Goal: Information Seeking & Learning: Learn about a topic

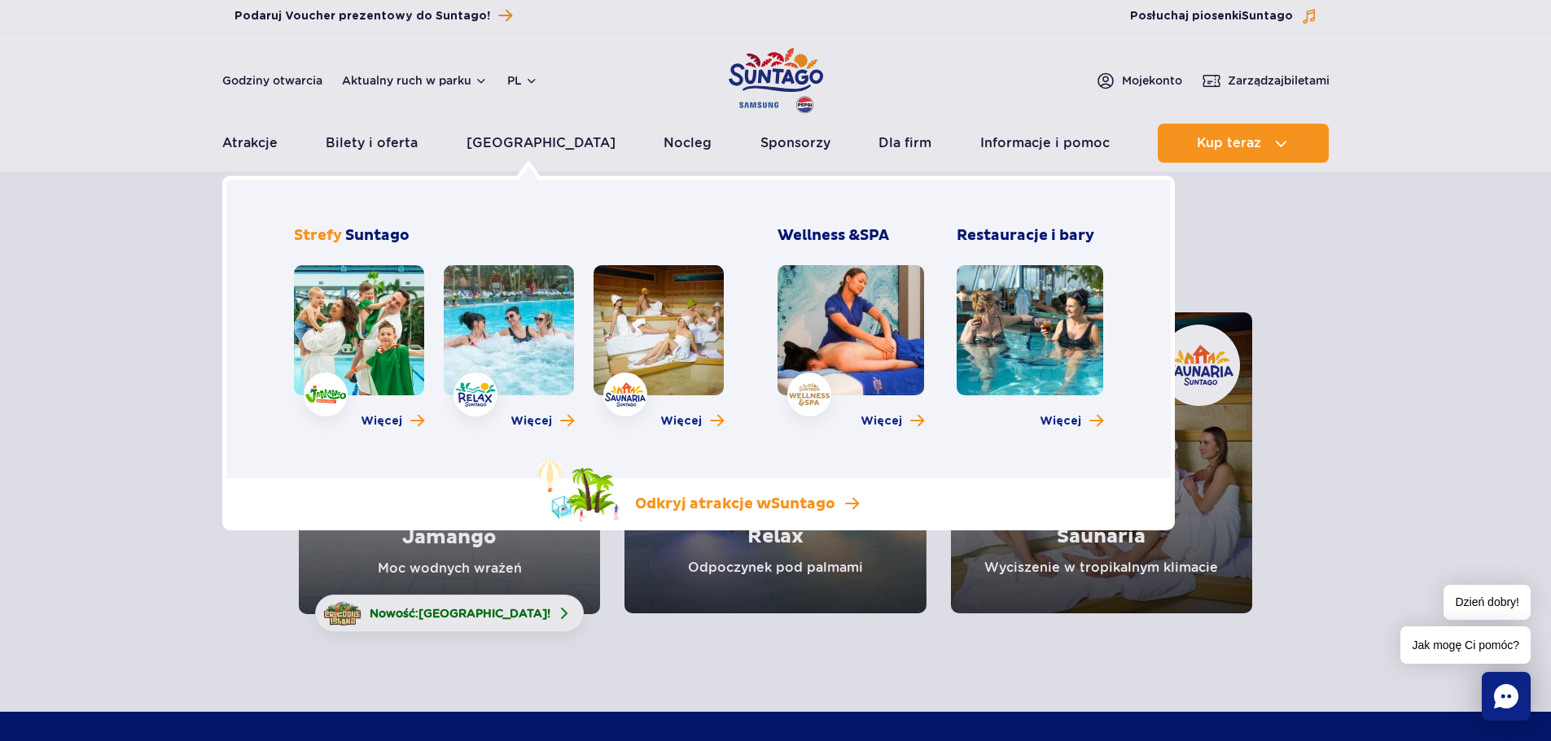
click at [802, 506] on span "Suntago" at bounding box center [803, 504] width 64 height 19
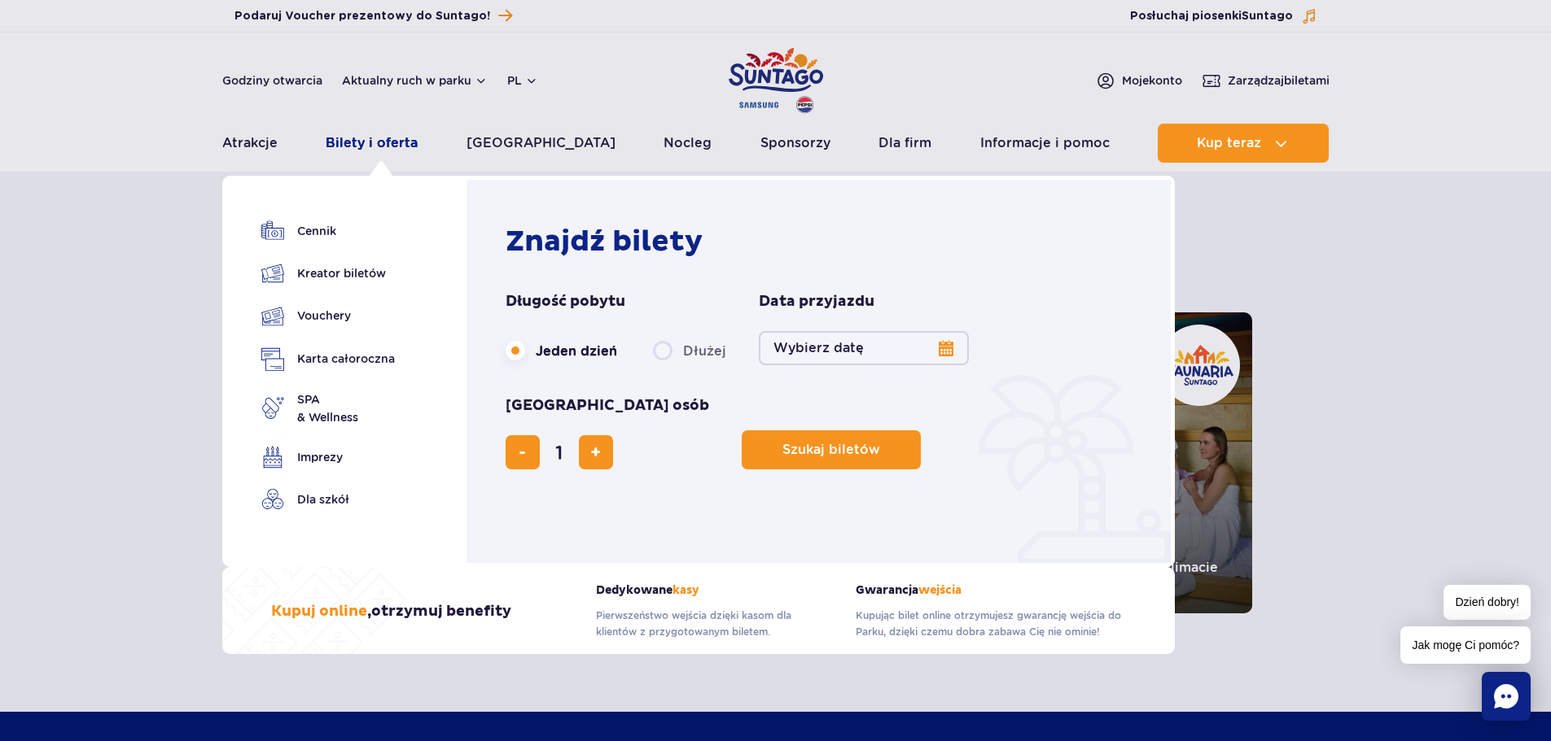
click at [361, 139] on link "Bilety i oferta" at bounding box center [372, 143] width 92 height 39
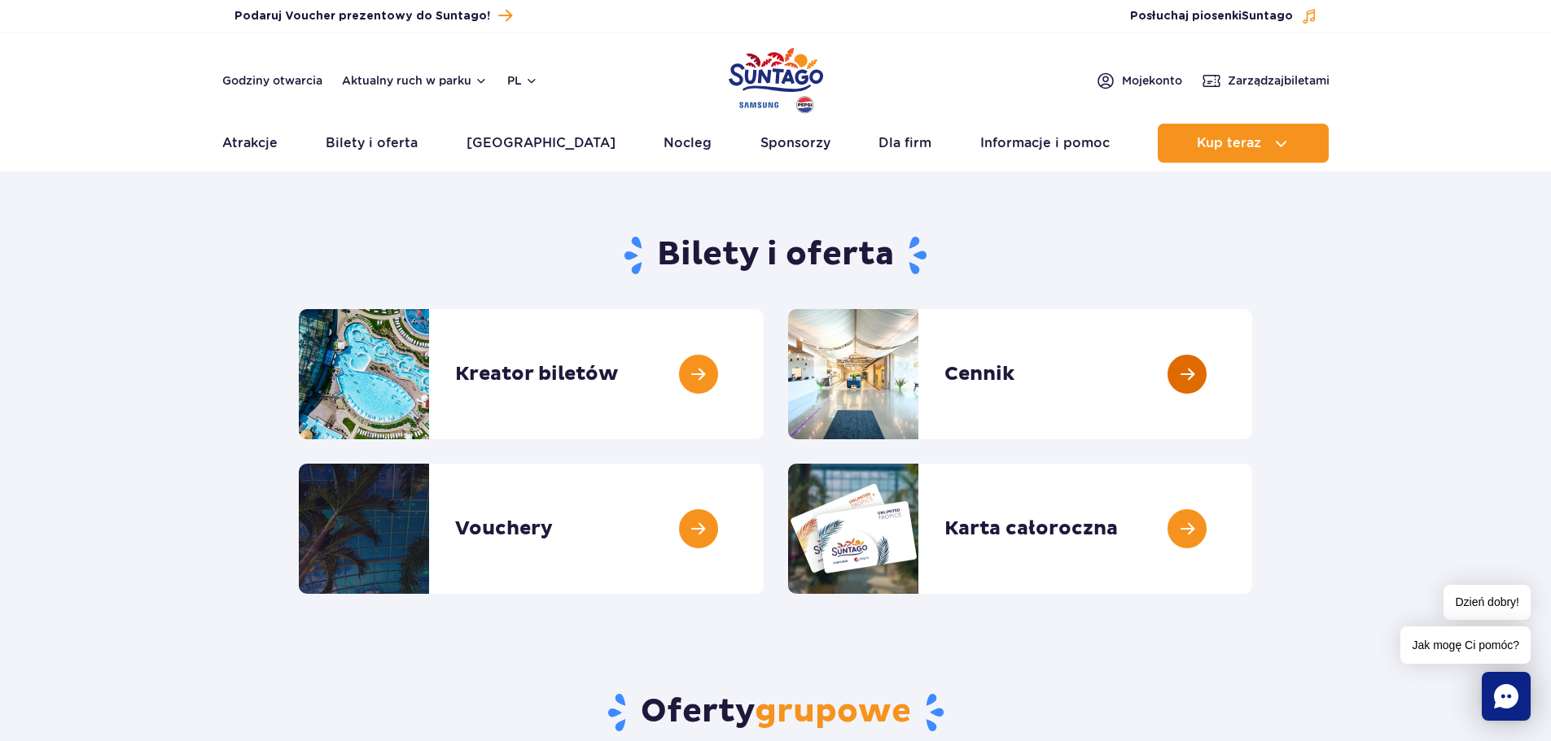
click at [1252, 371] on link at bounding box center [1252, 374] width 0 height 130
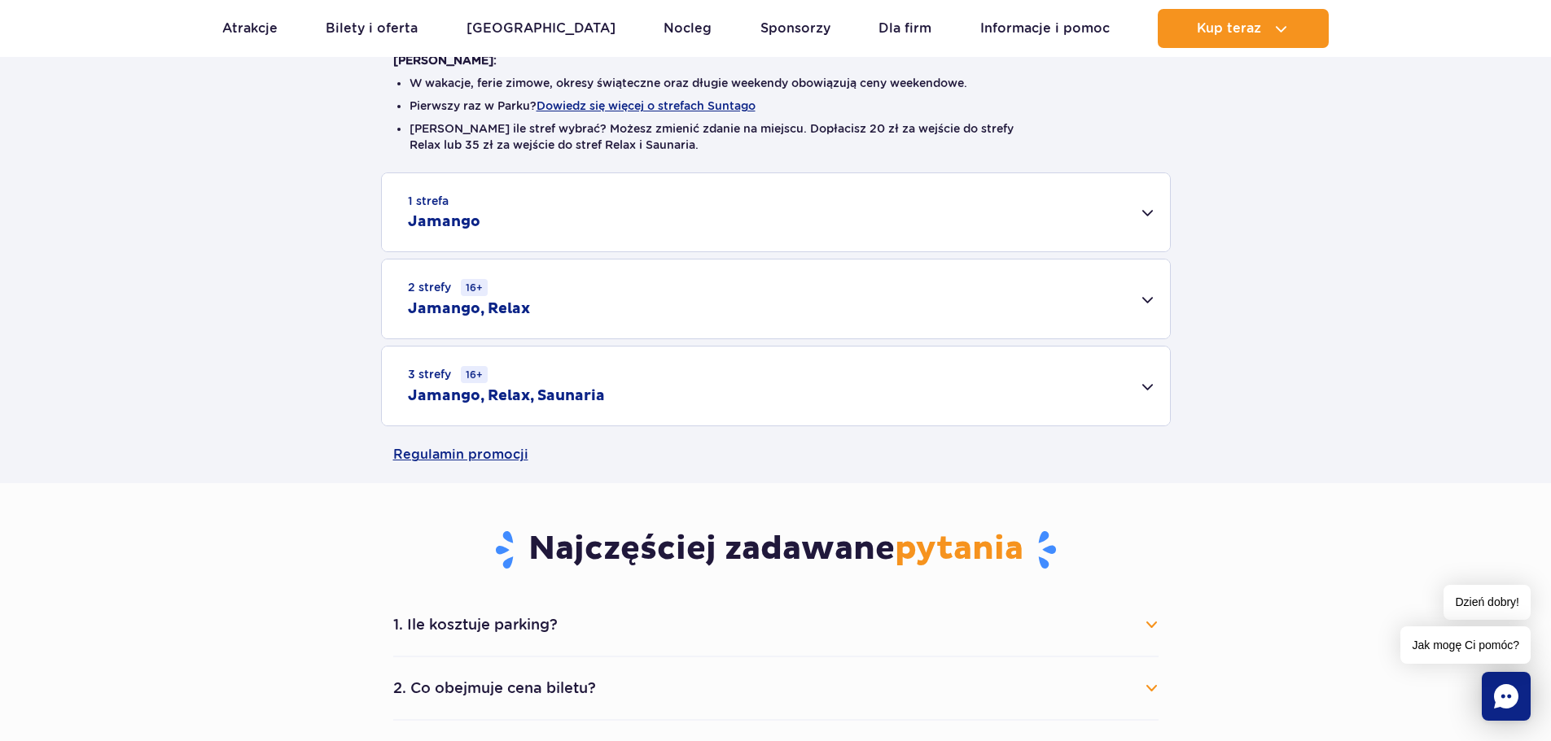
scroll to position [407, 0]
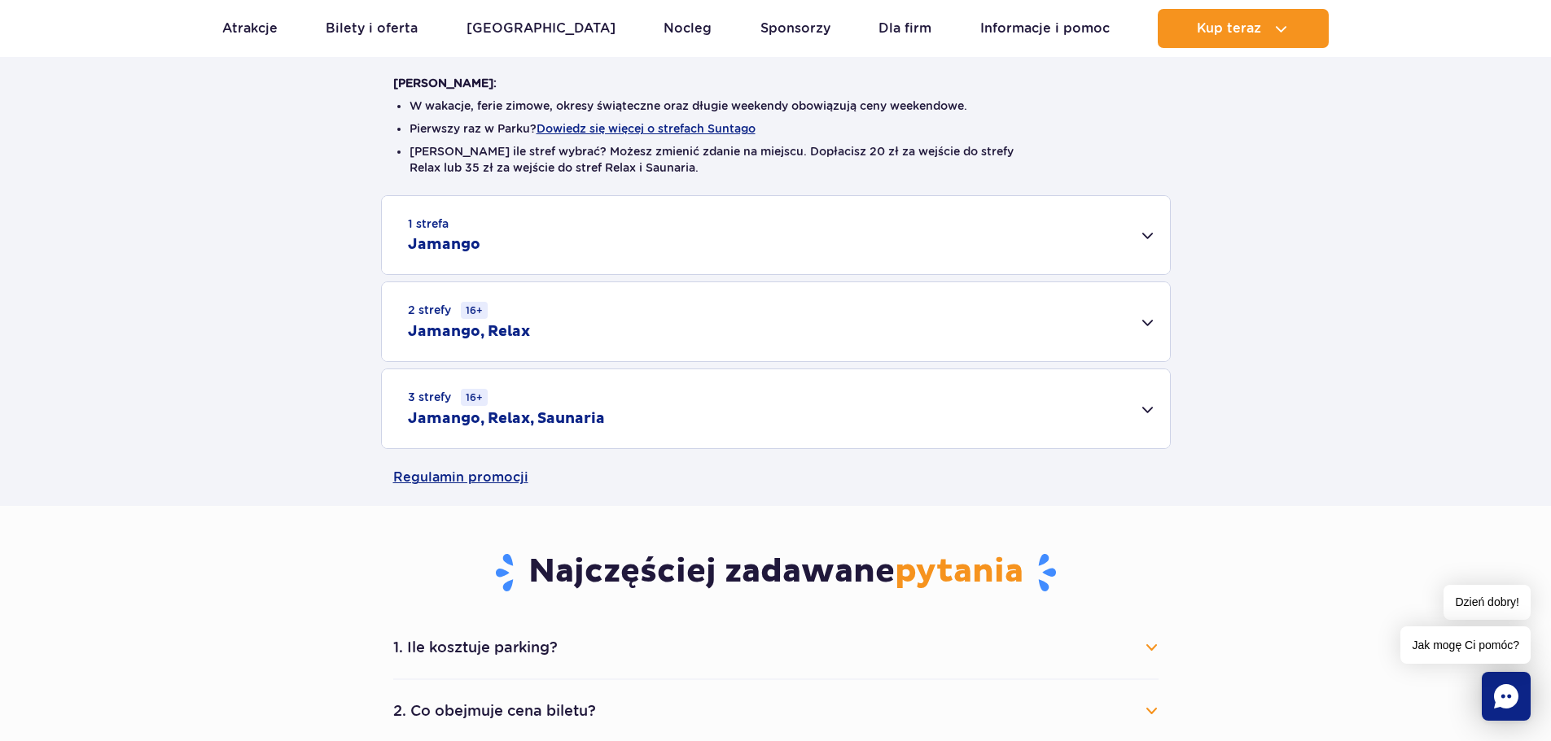
click at [1143, 246] on div "1 strefa Jamango" at bounding box center [776, 235] width 788 height 78
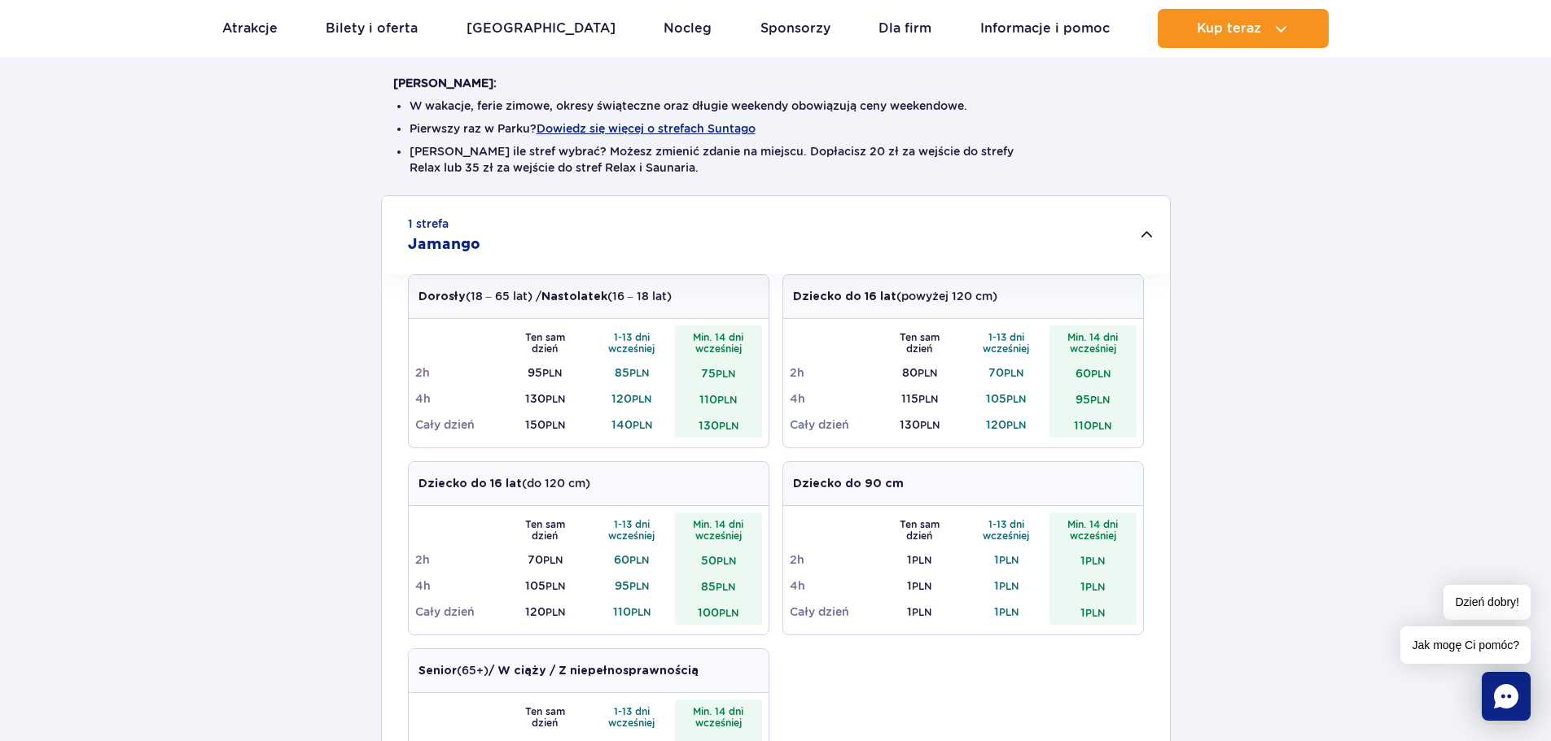
click at [1146, 243] on div "1 strefa Jamango" at bounding box center [776, 235] width 788 height 78
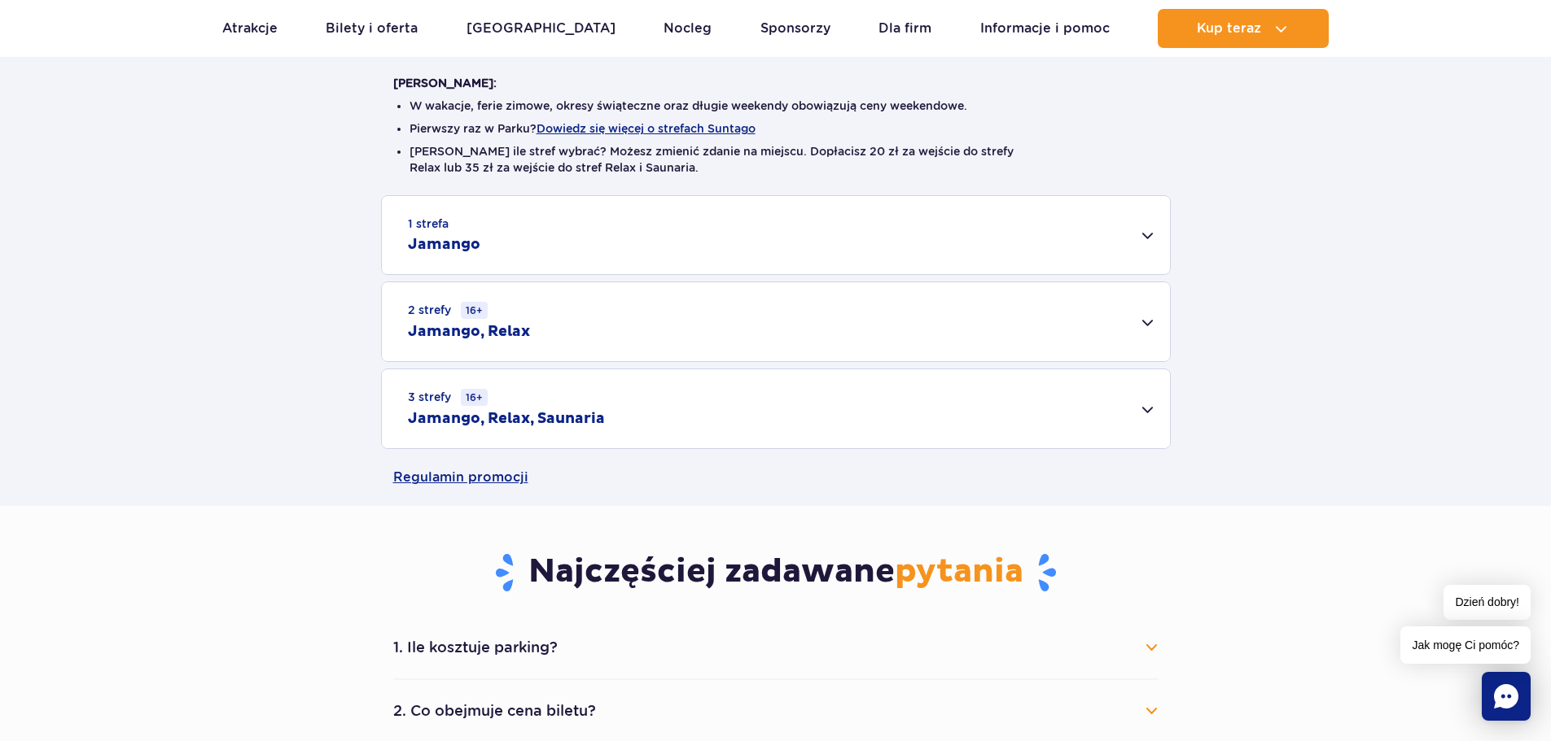
click at [1148, 333] on div "2 strefy 16+ Jamango, Relax" at bounding box center [776, 321] width 788 height 79
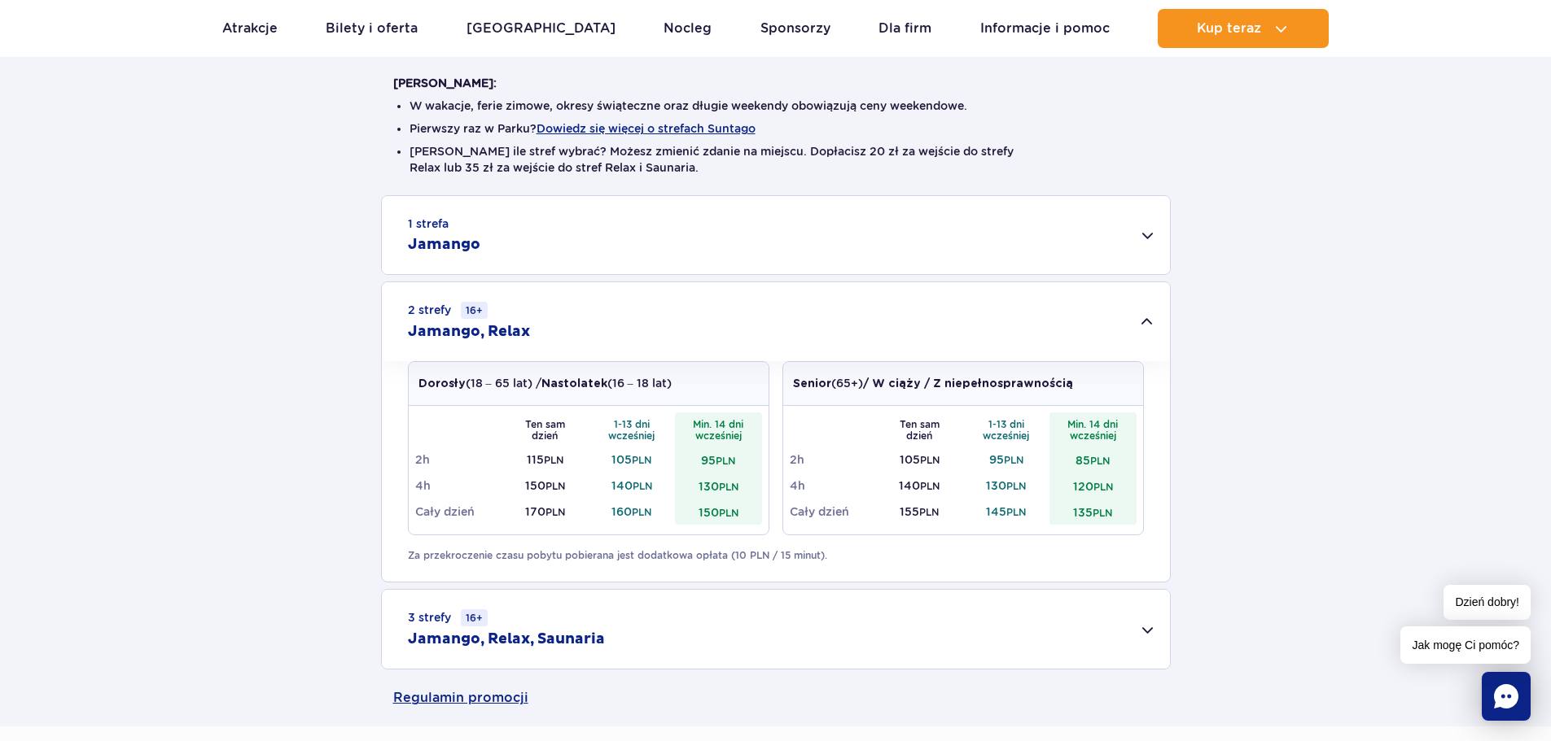
click at [1148, 333] on div "2 strefy 16+ Jamango, Relax" at bounding box center [776, 321] width 788 height 79
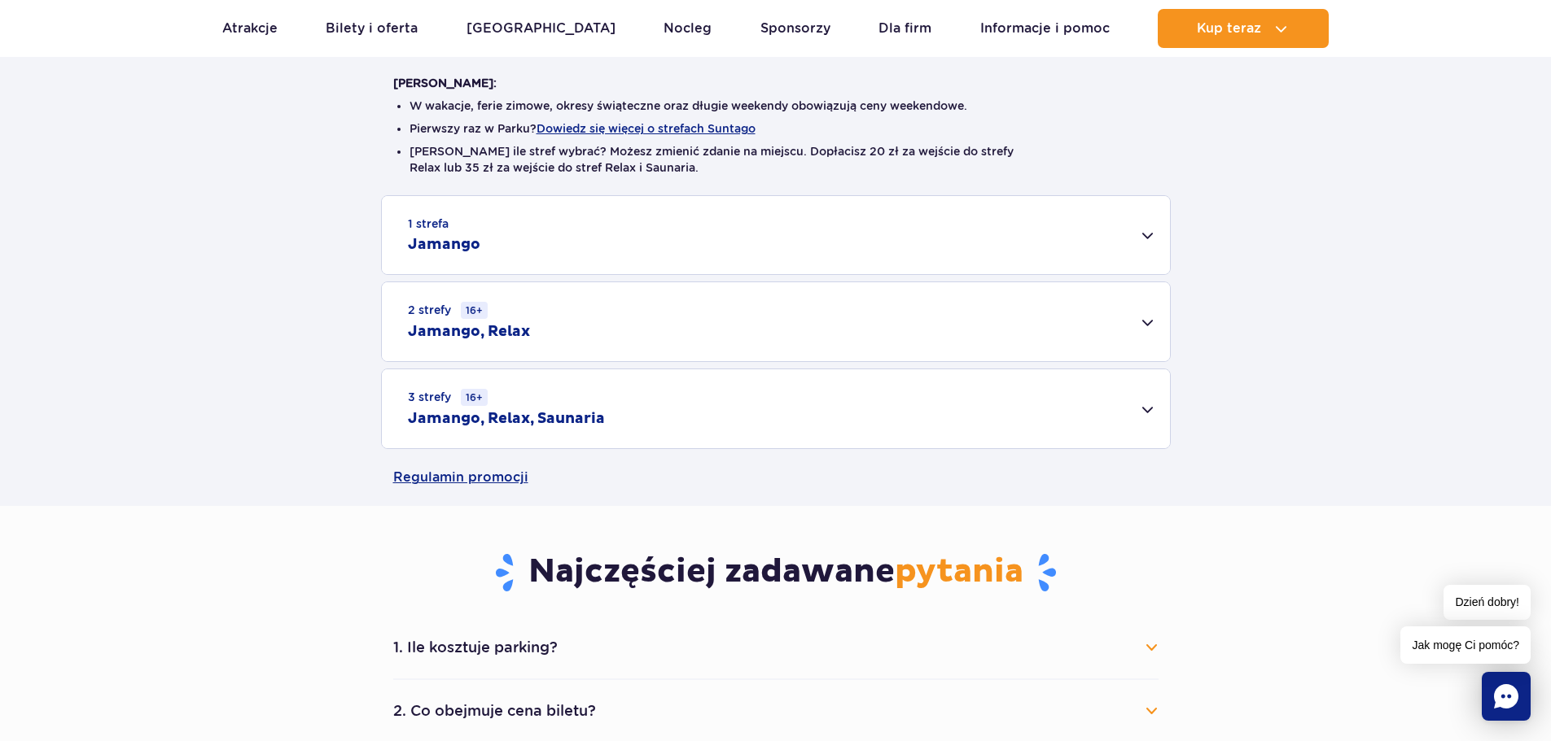
click at [1152, 248] on div "1 strefa Jamango" at bounding box center [776, 235] width 788 height 78
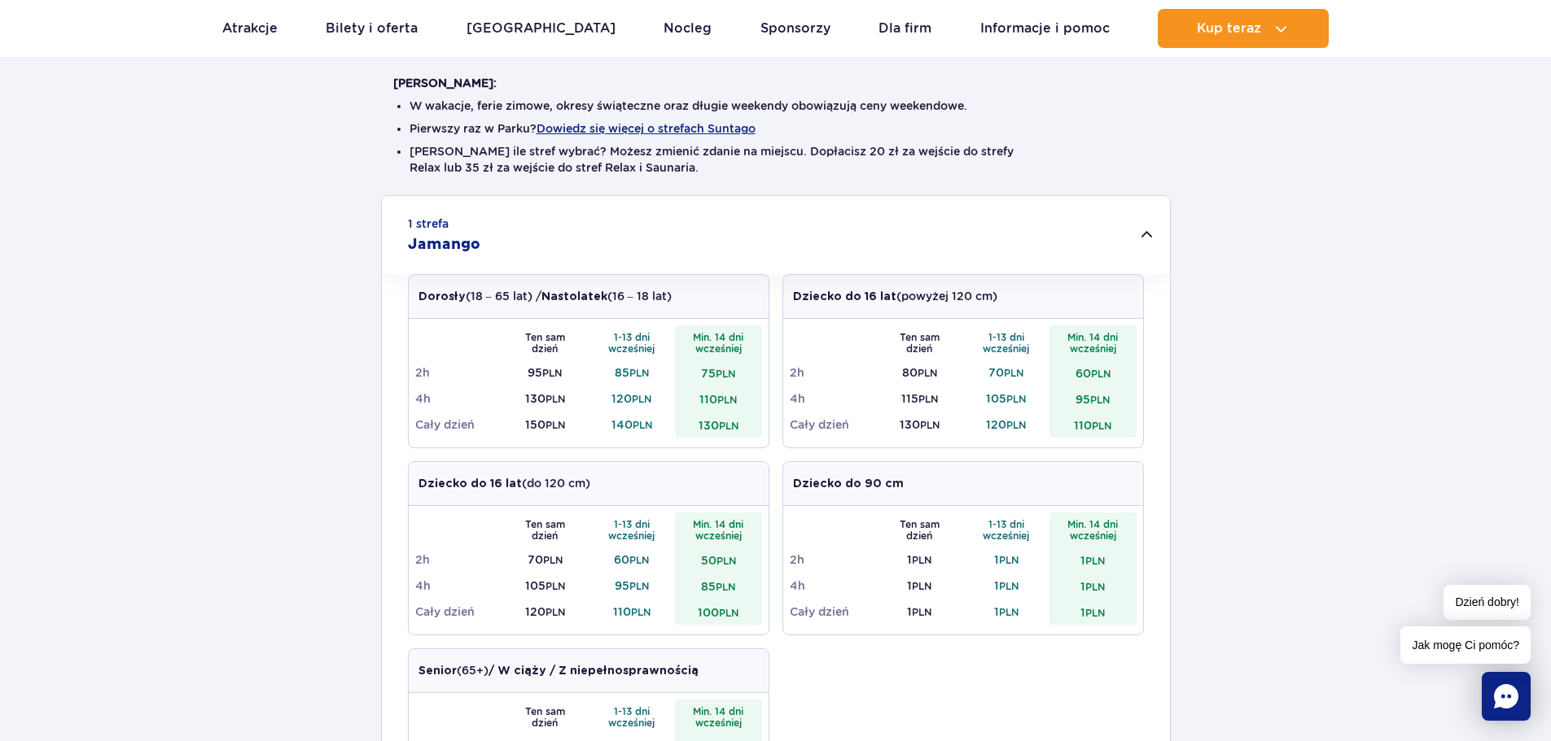
click at [1152, 248] on div "1 strefa Jamango" at bounding box center [776, 235] width 788 height 78
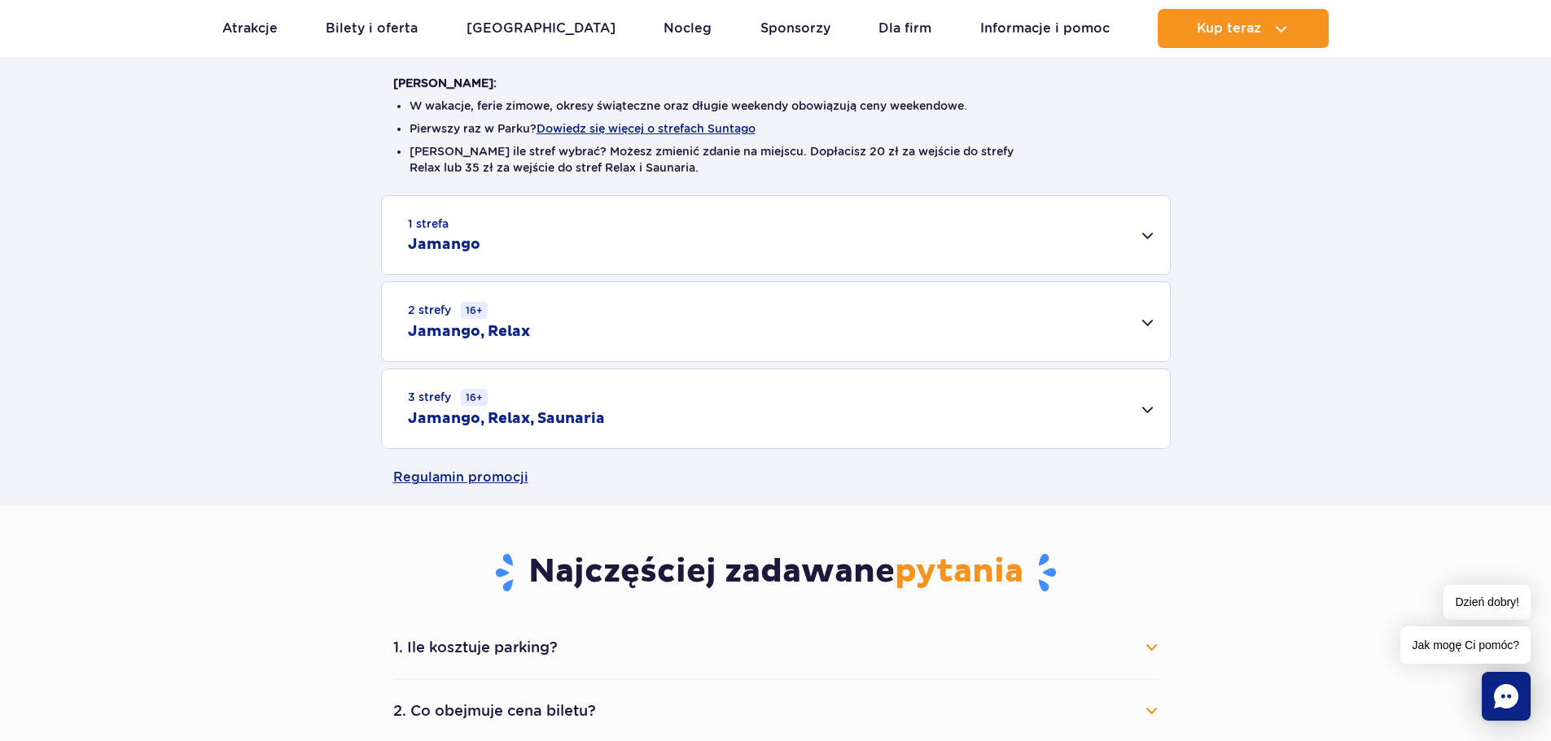
click at [1156, 409] on div "3 strefy 16+ Jamango, Relax, Saunaria" at bounding box center [776, 409] width 788 height 79
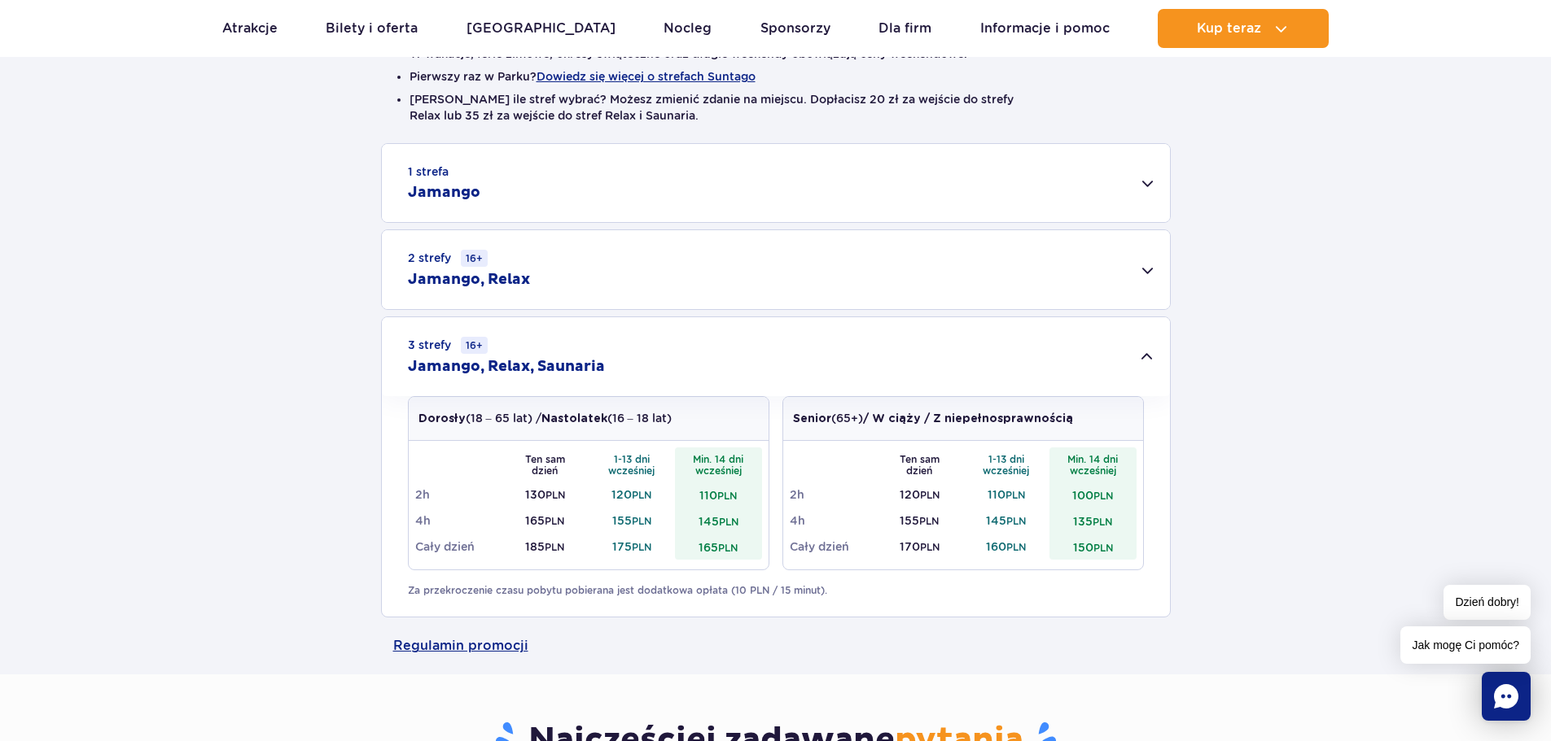
scroll to position [488, 0]
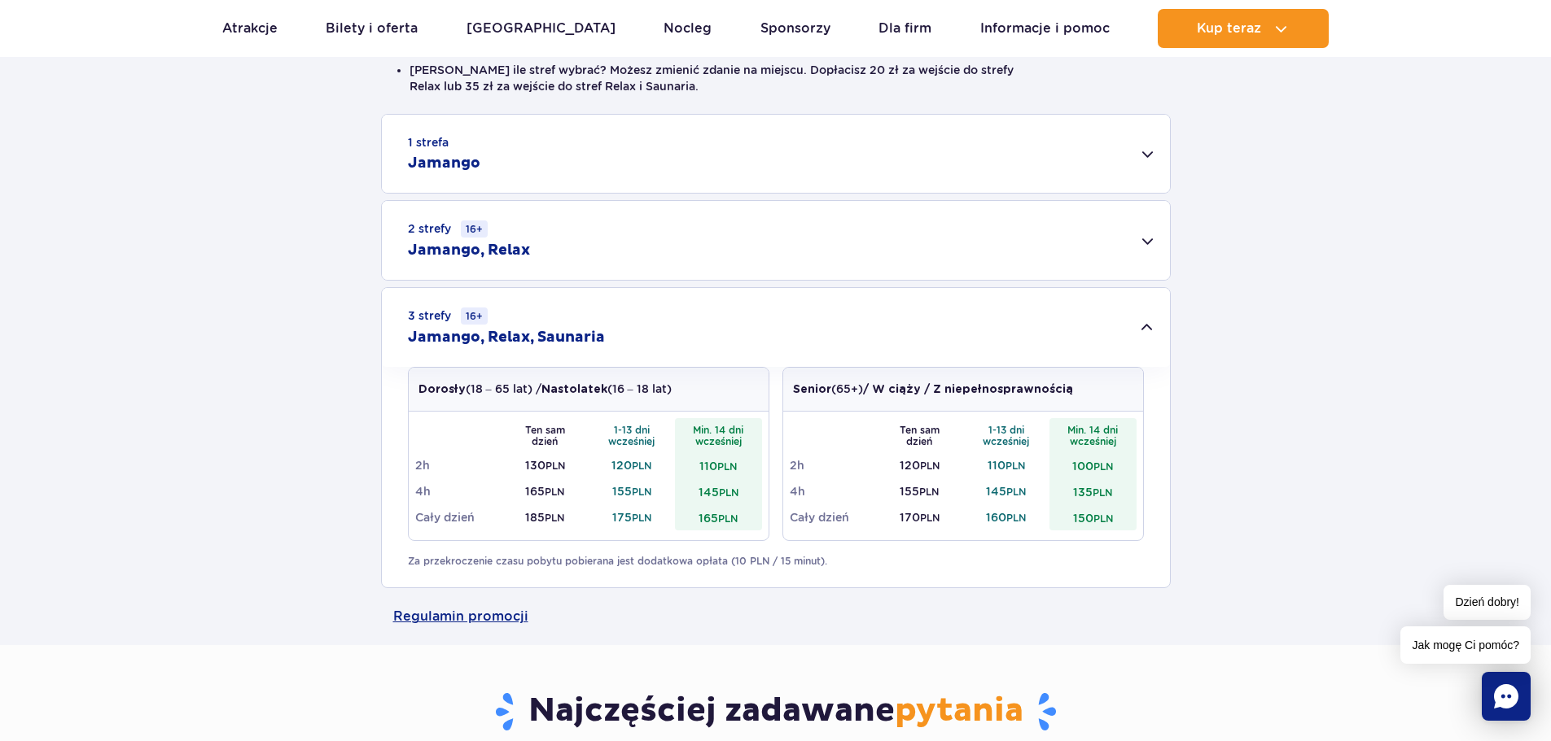
click at [1139, 323] on div "3 strefy 16+ Jamango, Relax, Saunaria" at bounding box center [776, 327] width 788 height 79
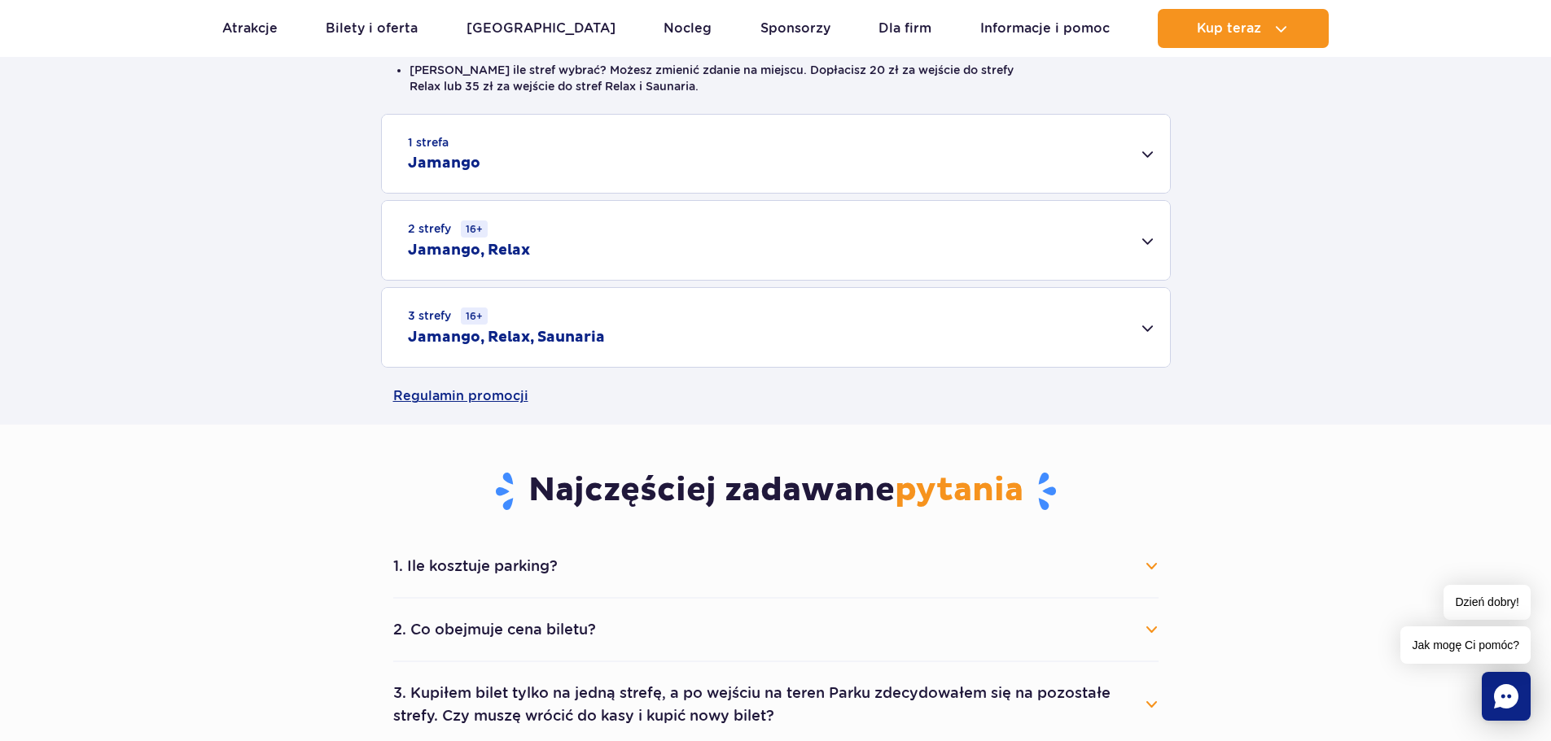
click at [1153, 253] on div "2 strefy 16+ Jamango, Relax" at bounding box center [776, 240] width 788 height 79
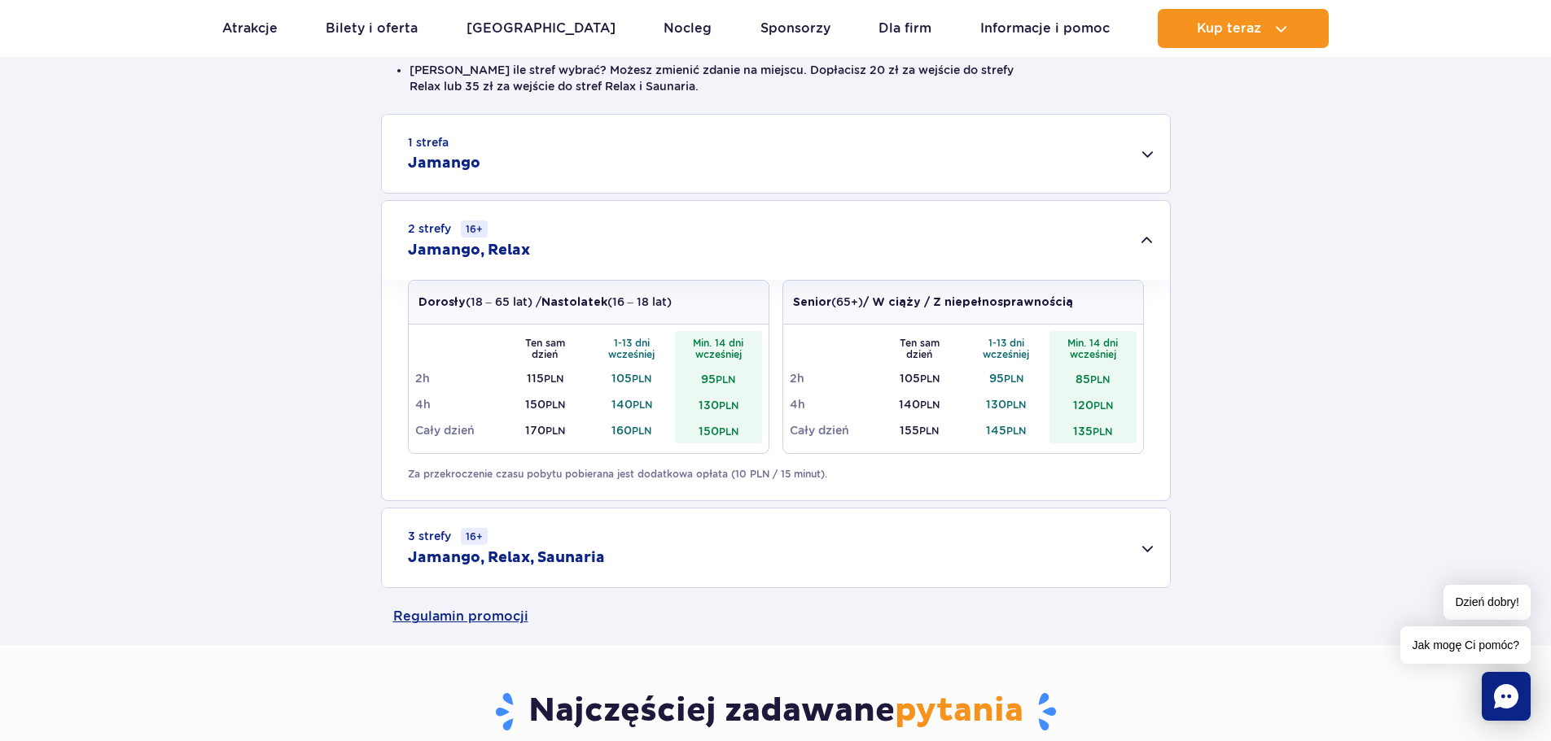
click at [1153, 246] on div "2 strefy 16+ Jamango, Relax" at bounding box center [776, 240] width 788 height 79
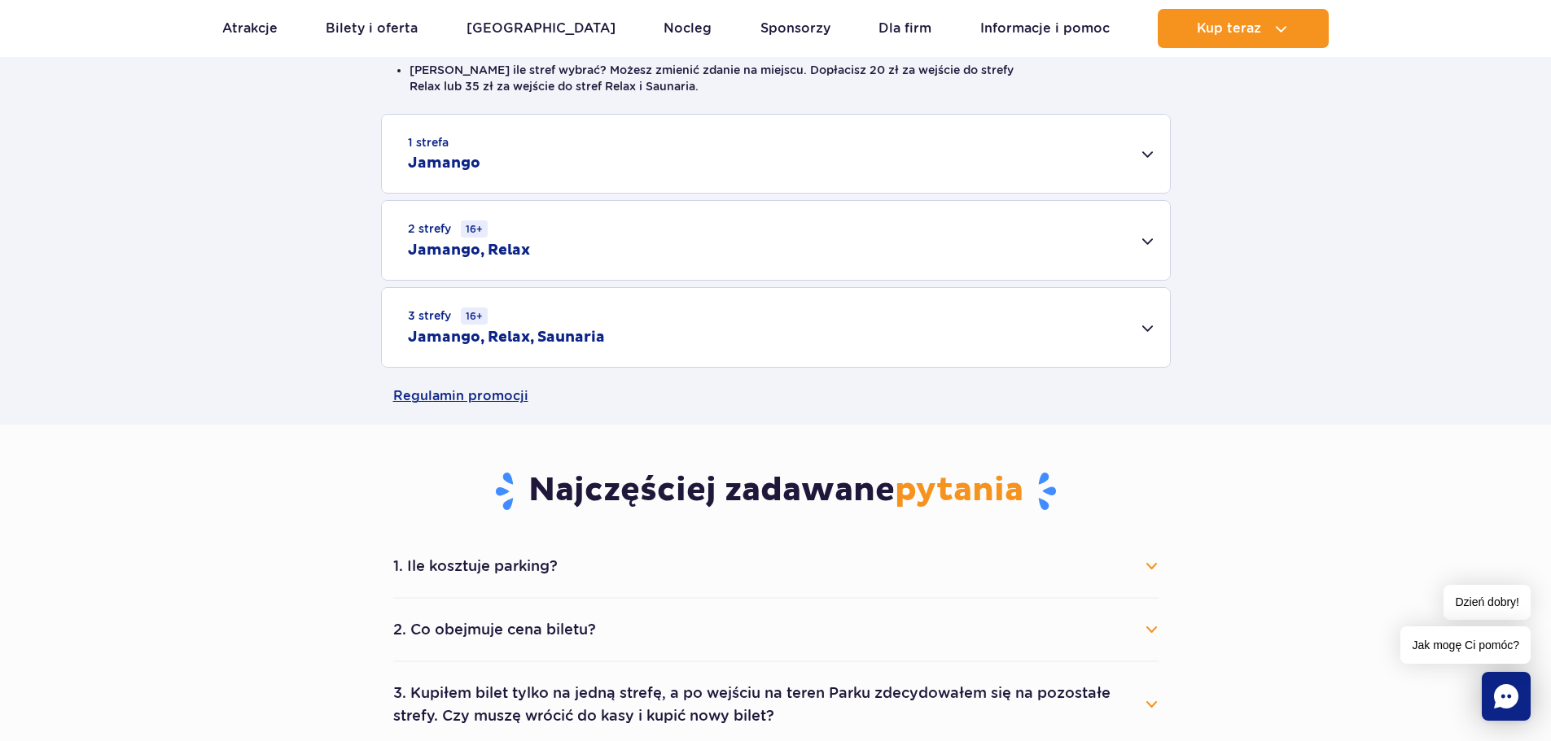
click at [1157, 164] on div "1 strefa Jamango" at bounding box center [776, 154] width 788 height 78
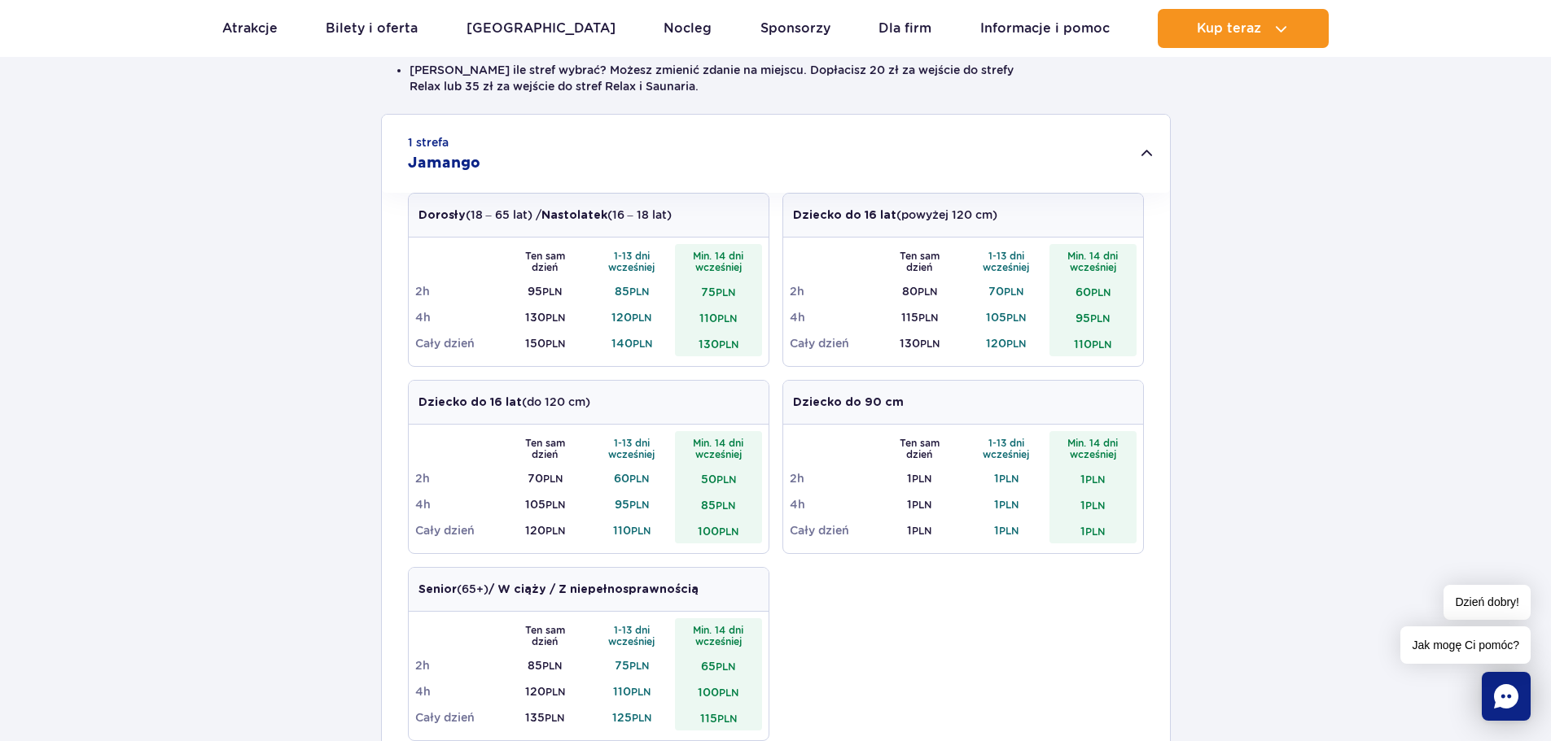
click at [1157, 164] on div "1 strefa Jamango" at bounding box center [776, 154] width 788 height 78
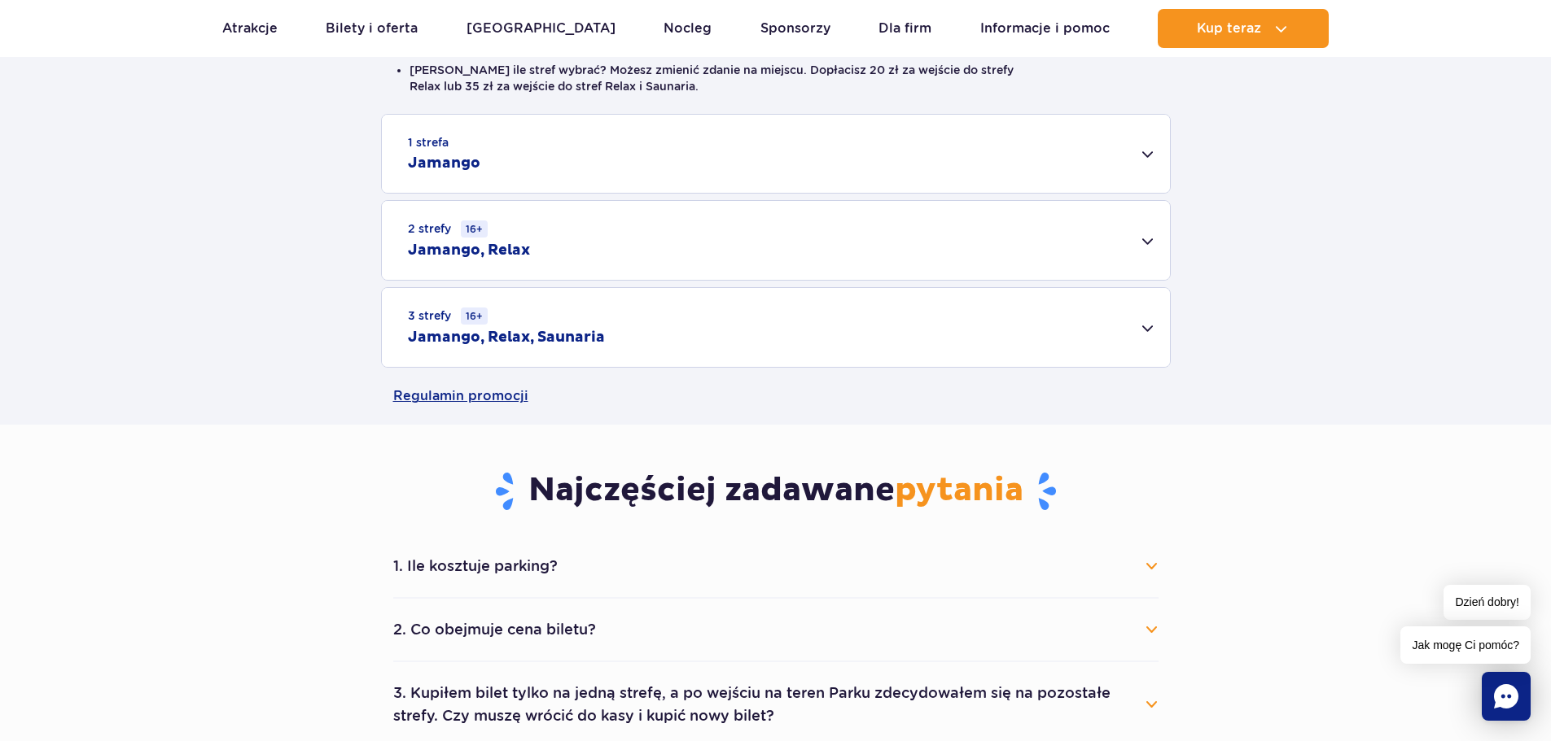
click at [1148, 331] on div "3 strefy 16+ Jamango, Relax, Saunaria" at bounding box center [776, 327] width 788 height 79
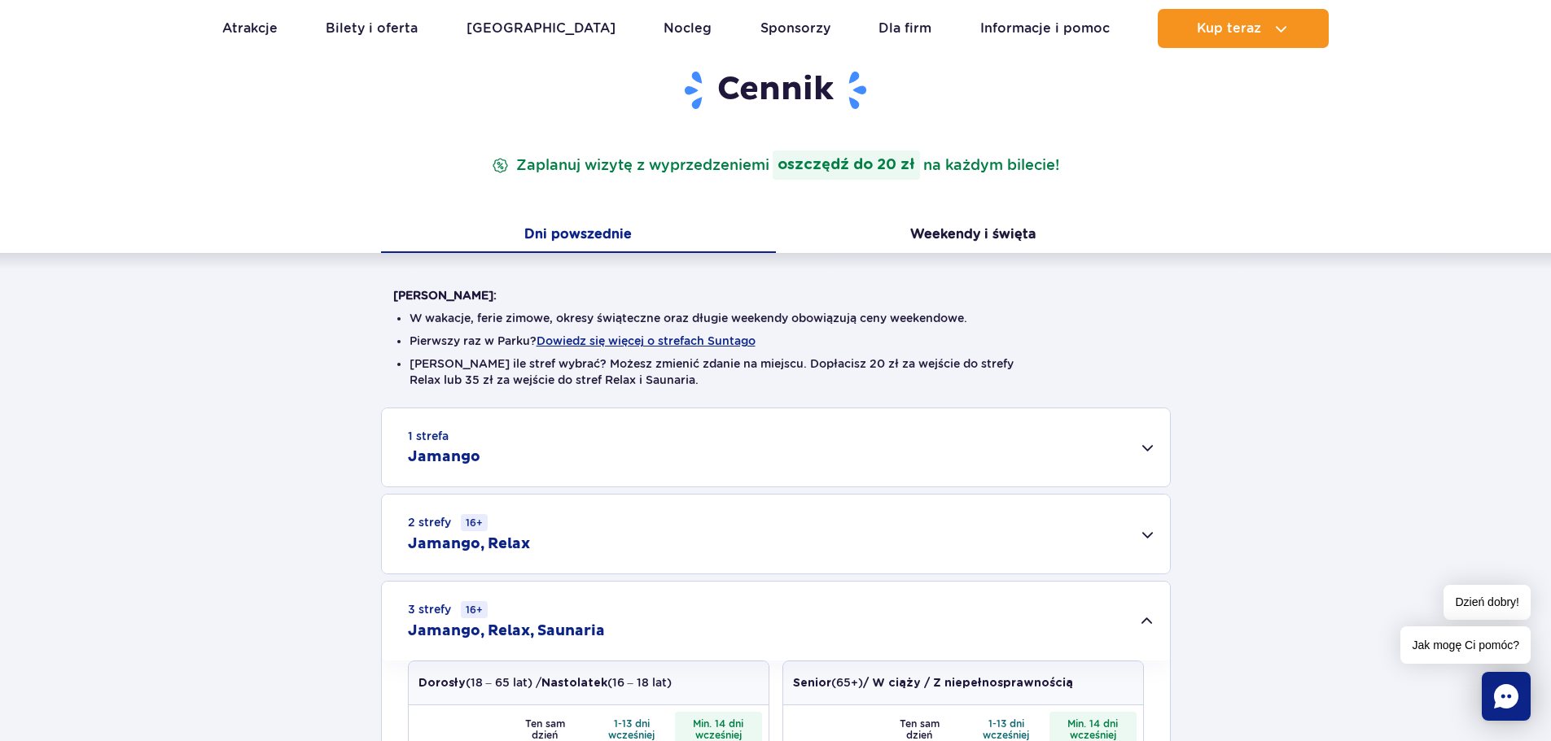
scroll to position [0, 0]
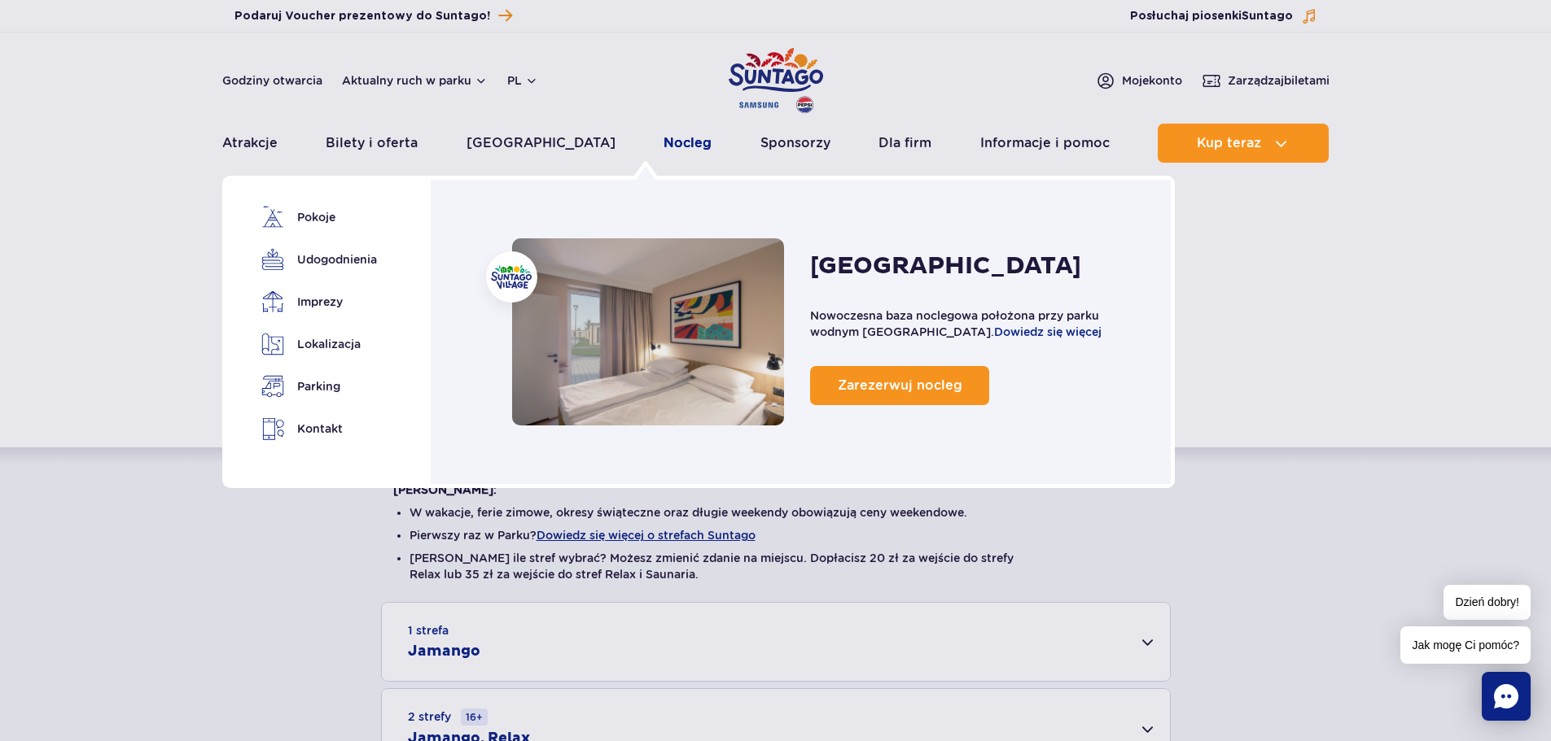
click at [663, 143] on link "Nocleg" at bounding box center [687, 143] width 48 height 39
